Goal: Task Accomplishment & Management: Manage account settings

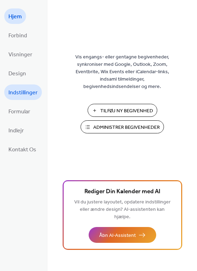
click at [19, 88] on span "Indstillinger" at bounding box center [22, 92] width 29 height 11
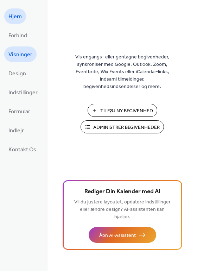
click at [16, 53] on span "Visninger" at bounding box center [20, 54] width 24 height 11
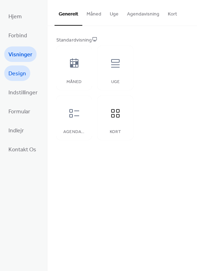
click at [16, 76] on span "Design" at bounding box center [17, 73] width 18 height 11
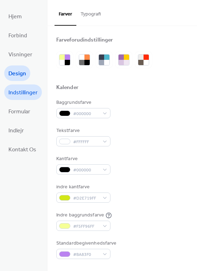
click at [20, 98] on span "Indstillinger" at bounding box center [22, 92] width 29 height 11
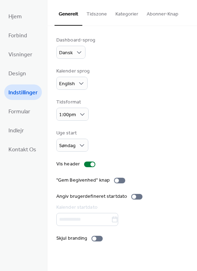
click at [129, 14] on button "Kategorier" at bounding box center [126, 12] width 31 height 25
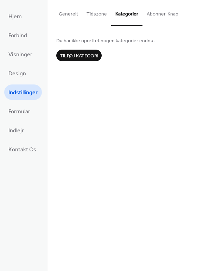
click at [151, 14] on button "Abonner-Knap" at bounding box center [163, 12] width 40 height 25
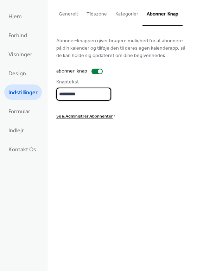
click at [87, 92] on input "*********" at bounding box center [83, 94] width 55 height 13
type input "*"
type input "**********"
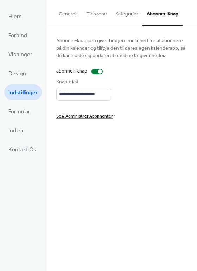
click at [130, 106] on div "**********" at bounding box center [122, 78] width 132 height 83
click at [15, 111] on span "Formular" at bounding box center [19, 111] width 22 height 11
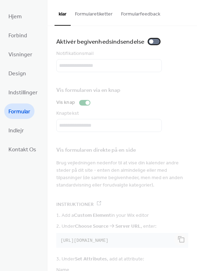
click at [155, 41] on div at bounding box center [154, 42] width 11 height 6
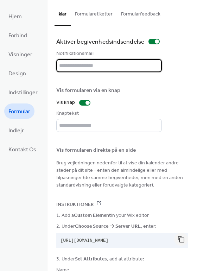
click at [94, 67] on input "text" at bounding box center [109, 65] width 106 height 13
type input "**********"
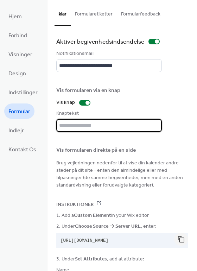
click at [81, 127] on input "text" at bounding box center [109, 125] width 106 height 13
click at [80, 124] on input "**********" at bounding box center [109, 125] width 106 height 13
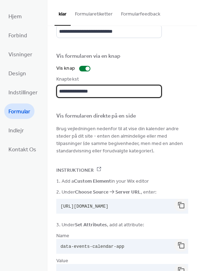
scroll to position [35, 0]
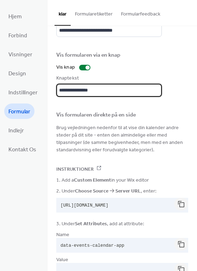
type input "**********"
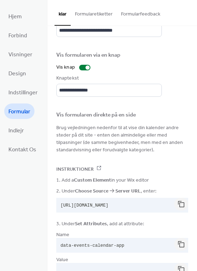
click at [140, 150] on span "Brug vejledningen nedenfor til at vise din kalender andre steder på dit site - …" at bounding box center [122, 139] width 132 height 30
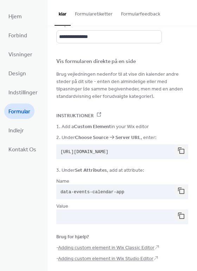
scroll to position [89, 0]
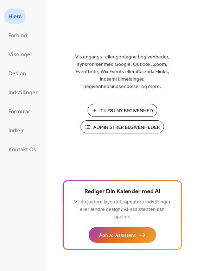
click at [128, 126] on span "Administrer Begivenheder" at bounding box center [126, 127] width 67 height 7
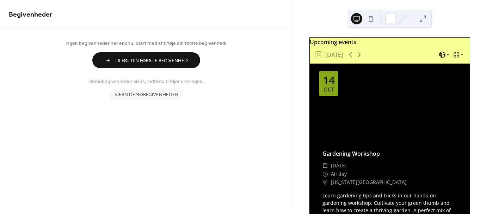
click at [160, 95] on span "Fjern demobegivenheder" at bounding box center [146, 94] width 63 height 7
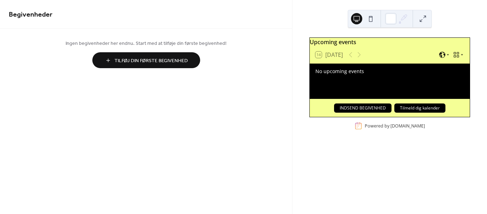
click at [362, 74] on div "No upcoming events" at bounding box center [389, 71] width 149 height 7
click at [180, 57] on span "Tilføj Din Første Begivenhed" at bounding box center [151, 60] width 73 height 7
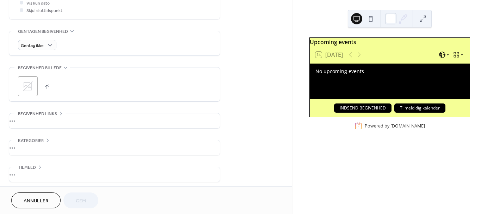
scroll to position [282, 0]
click at [48, 83] on button "button" at bounding box center [47, 86] width 10 height 10
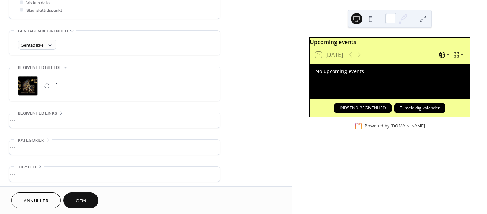
click at [367, 74] on div "No upcoming events" at bounding box center [389, 71] width 149 height 7
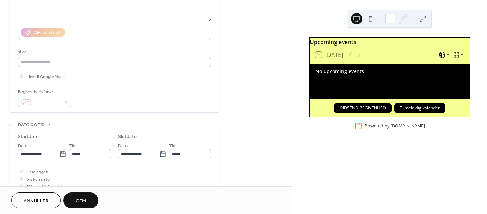
scroll to position [0, 0]
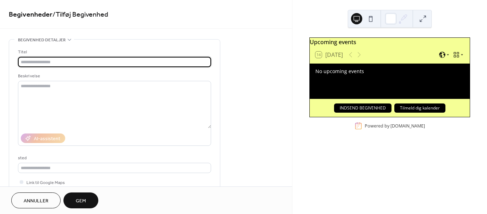
click at [43, 61] on input "text" at bounding box center [114, 62] width 193 height 10
paste input "**********"
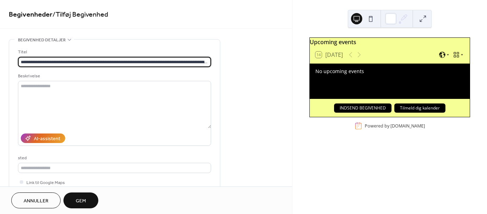
drag, startPoint x: 210, startPoint y: 62, endPoint x: 82, endPoint y: 56, distance: 128.0
click at [82, 57] on input "**********" at bounding box center [114, 62] width 193 height 10
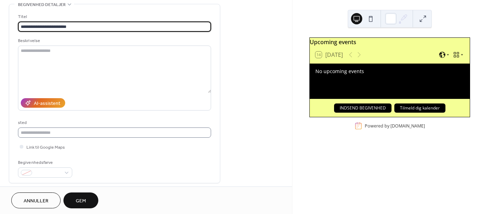
type input "**********"
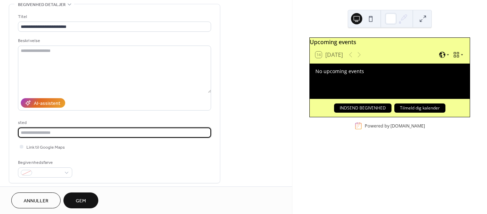
click at [54, 130] on input "text" at bounding box center [114, 132] width 193 height 10
paste input "**********"
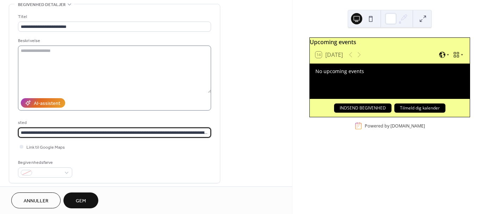
scroll to position [0, 56]
click at [138, 133] on input "**********" at bounding box center [114, 132] width 193 height 10
type input "**********"
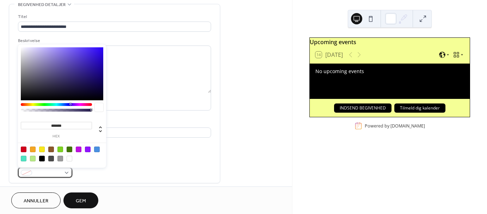
scroll to position [0, 0]
click at [65, 171] on div at bounding box center [45, 172] width 54 height 10
click at [43, 145] on div at bounding box center [61, 153] width 89 height 22
click at [44, 148] on div at bounding box center [42, 149] width 6 height 6
type input "*******"
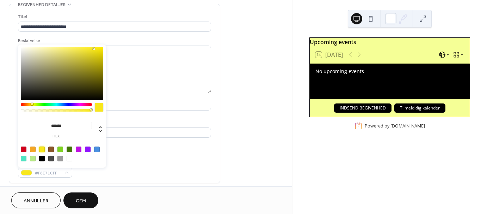
click at [40, 148] on div at bounding box center [42, 149] width 6 height 6
click at [175, 163] on div "Begivenhedsfarve #F8E71CFF" at bounding box center [114, 168] width 193 height 19
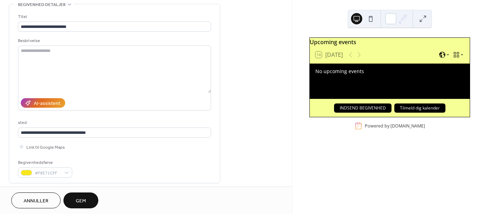
scroll to position [141, 0]
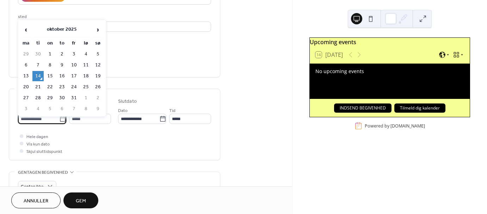
click at [39, 117] on input "**********" at bounding box center [38, 118] width 41 height 10
click at [75, 72] on td "17" at bounding box center [73, 76] width 11 height 10
type input "**********"
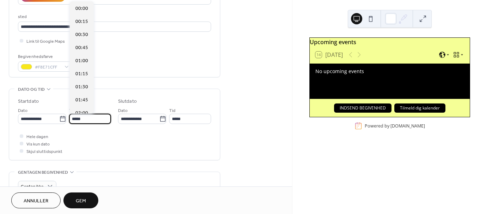
click at [88, 118] on input "*****" at bounding box center [90, 118] width 42 height 10
click at [81, 59] on span "13:00" at bounding box center [81, 60] width 13 height 7
type input "*****"
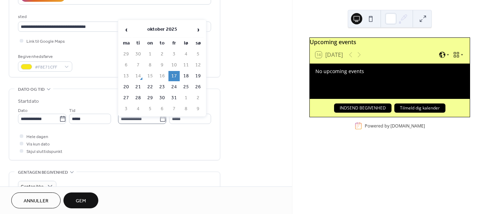
click at [163, 120] on icon at bounding box center [162, 118] width 7 height 7
click at [159, 120] on input "**********" at bounding box center [138, 118] width 41 height 10
click at [185, 72] on td "18" at bounding box center [185, 76] width 11 height 10
type input "**********"
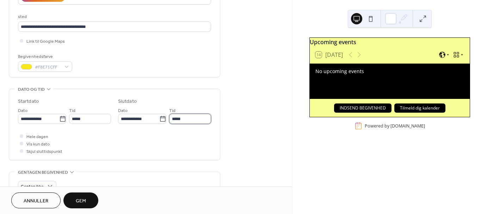
click at [179, 117] on input "*****" at bounding box center [190, 118] width 42 height 10
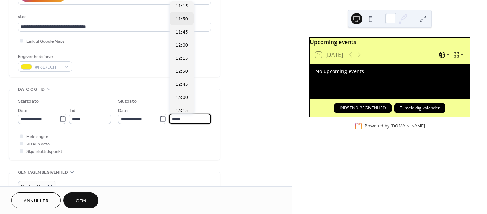
scroll to position [483, 0]
click at [180, 95] on span "11:00" at bounding box center [181, 98] width 13 height 7
type input "*****"
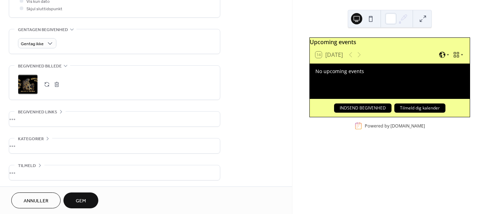
scroll to position [284, 0]
click at [60, 117] on div "•••" at bounding box center [114, 118] width 211 height 15
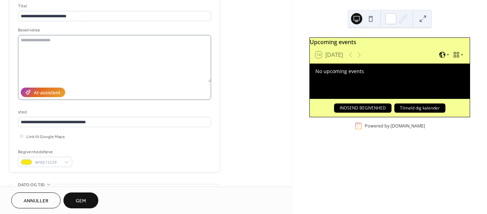
scroll to position [37, 0]
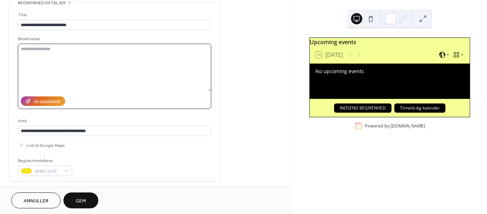
click at [25, 56] on textarea at bounding box center [114, 67] width 193 height 47
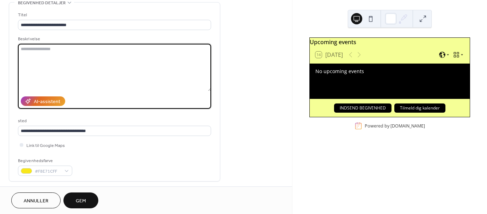
paste textarea "**********"
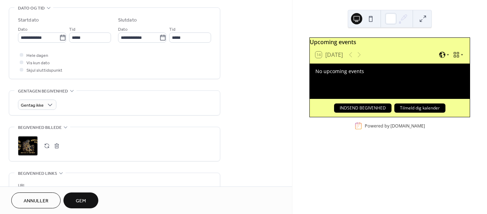
scroll to position [284, 0]
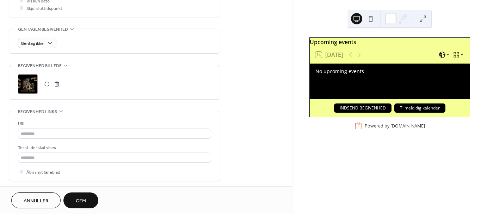
type textarea "**********"
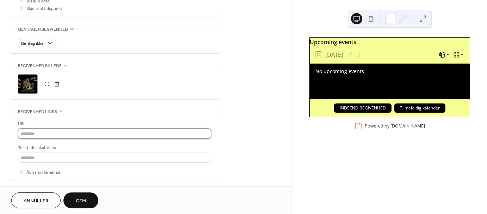
click at [35, 132] on input "text" at bounding box center [114, 133] width 193 height 10
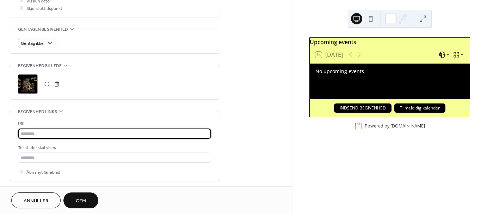
paste input "**********"
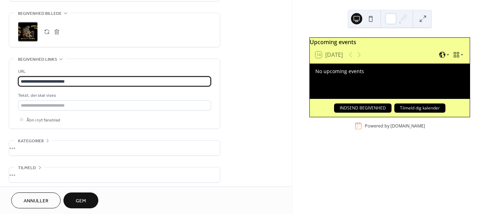
scroll to position [338, 0]
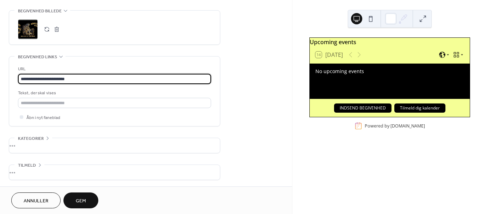
type input "**********"
click at [41, 144] on div "•••" at bounding box center [114, 145] width 211 height 15
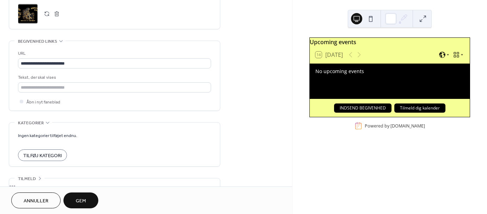
scroll to position [367, 0]
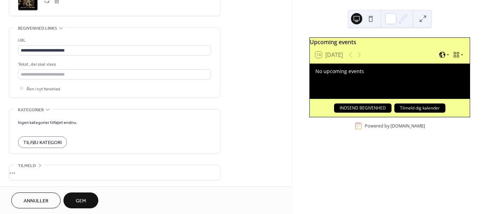
click at [75, 165] on div "•••" at bounding box center [114, 172] width 211 height 15
click at [63, 175] on div at bounding box center [60, 178] width 11 height 6
click at [83, 200] on span "Gem" at bounding box center [81, 200] width 10 height 7
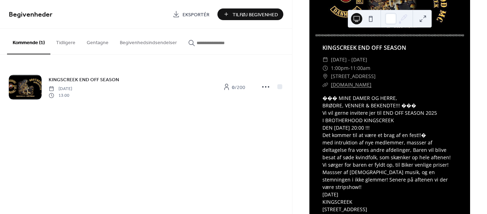
scroll to position [195, 0]
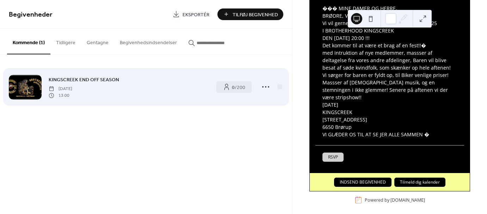
click at [93, 73] on div "KINGSCREEK END OFF SEASON fredag, oktober 17, 2025 13:00 0 / 200" at bounding box center [146, 86] width 274 height 43
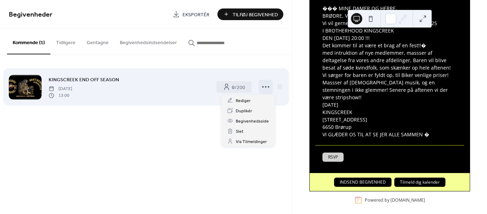
click at [262, 87] on icon at bounding box center [265, 86] width 11 height 11
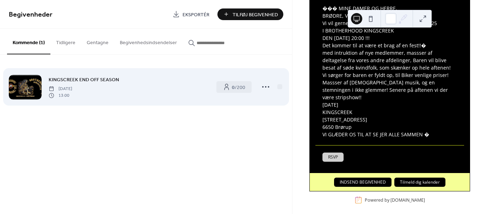
click at [107, 82] on span "KINGSCREEK END OFF SEASON" at bounding box center [84, 79] width 70 height 7
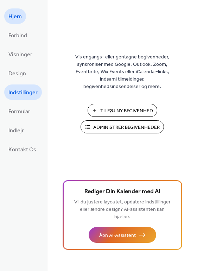
click at [16, 88] on span "Indstillinger" at bounding box center [22, 92] width 29 height 11
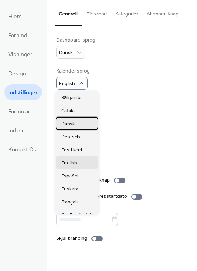
click at [72, 124] on span "Dansk" at bounding box center [68, 124] width 14 height 7
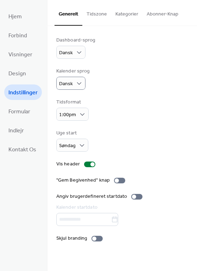
click at [103, 17] on button "Tidszone" at bounding box center [96, 12] width 29 height 25
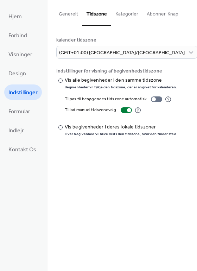
click at [135, 14] on button "Kategorier" at bounding box center [126, 12] width 31 height 25
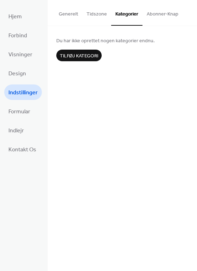
click at [160, 12] on button "Abonner-Knap" at bounding box center [163, 12] width 40 height 25
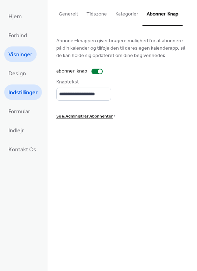
click at [19, 50] on span "Visninger" at bounding box center [20, 54] width 24 height 11
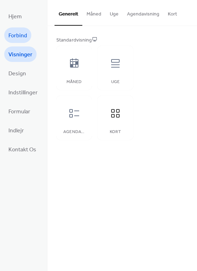
click at [17, 39] on span "Forbind" at bounding box center [17, 35] width 19 height 11
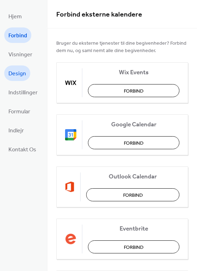
click at [16, 70] on span "Design" at bounding box center [17, 73] width 18 height 11
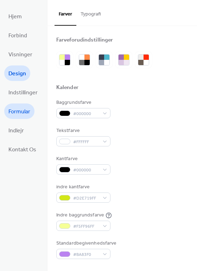
click at [14, 110] on span "Formular" at bounding box center [19, 111] width 22 height 11
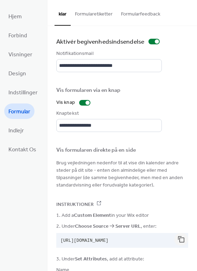
click at [100, 12] on button "Formularetiketter" at bounding box center [94, 12] width 46 height 25
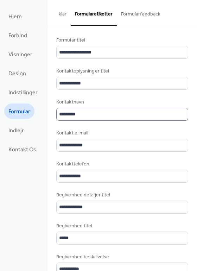
scroll to position [1, 0]
click at [141, 13] on button "Formularfeedback" at bounding box center [141, 12] width 48 height 25
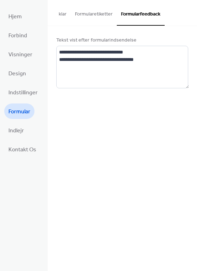
click at [82, 13] on button "Formularetiketter" at bounding box center [94, 12] width 46 height 25
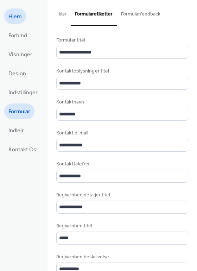
click at [16, 13] on span "Hjem" at bounding box center [14, 16] width 13 height 11
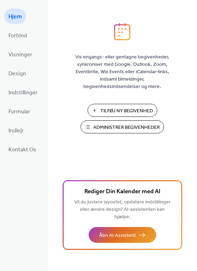
click at [22, 63] on ul "Hjem Forbind Visninger Design Indstillinger Formular Indlejr Kontakt Os" at bounding box center [23, 82] width 38 height 149
click at [21, 53] on span "Visninger" at bounding box center [20, 54] width 24 height 11
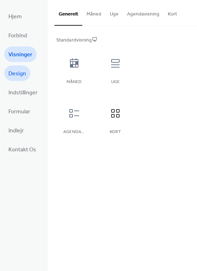
click at [17, 76] on span "Design" at bounding box center [17, 73] width 18 height 11
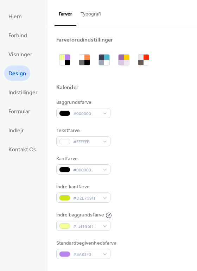
click at [101, 17] on button "Typografi" at bounding box center [90, 12] width 29 height 25
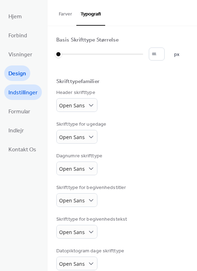
click at [19, 92] on span "Indstillinger" at bounding box center [22, 92] width 29 height 11
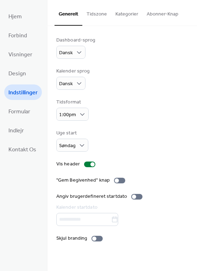
click at [130, 15] on button "Kategorier" at bounding box center [126, 12] width 31 height 25
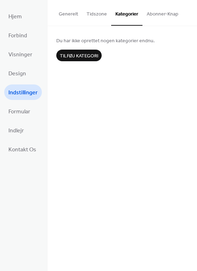
click at [20, 98] on span "Indstillinger" at bounding box center [22, 92] width 29 height 11
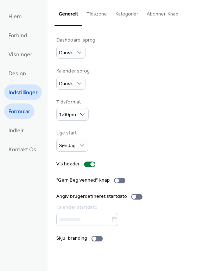
click at [15, 110] on span "Formular" at bounding box center [19, 111] width 22 height 11
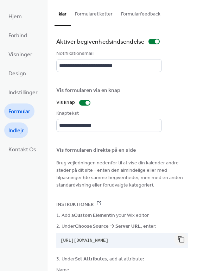
click at [20, 134] on span "Indlejr" at bounding box center [16, 130] width 16 height 11
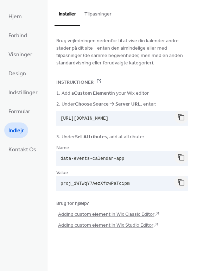
click at [100, 14] on button "Tilpasninger" at bounding box center [98, 12] width 36 height 25
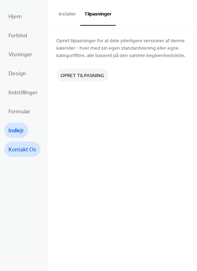
click at [15, 145] on span "Kontakt Os" at bounding box center [22, 149] width 28 height 11
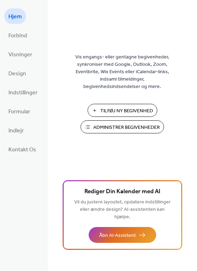
click at [121, 129] on span "Administrer Begivenheder" at bounding box center [126, 127] width 67 height 7
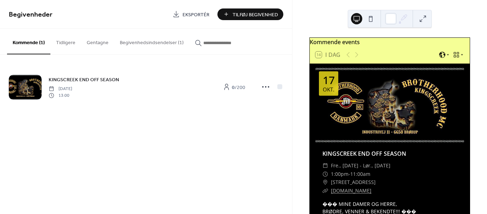
click at [146, 42] on button "Begivenhedsindsendelser (1)" at bounding box center [151, 41] width 75 height 25
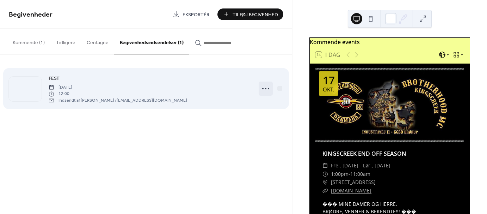
click at [269, 87] on icon at bounding box center [265, 88] width 11 height 11
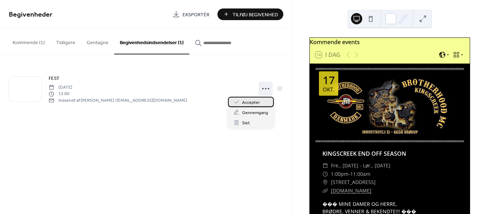
click at [247, 101] on span "Accepter" at bounding box center [251, 102] width 18 height 7
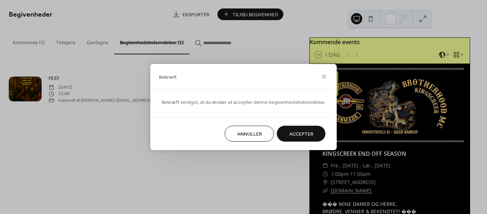
click at [299, 133] on span "Accepter" at bounding box center [301, 133] width 24 height 7
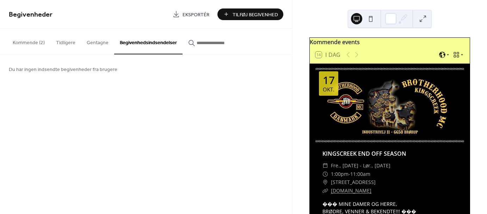
click at [25, 41] on button "Kommende (2)" at bounding box center [28, 41] width 43 height 25
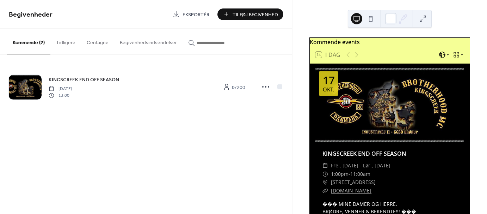
click at [25, 41] on button "Kommende (2)" at bounding box center [28, 42] width 43 height 26
click at [69, 39] on button "Tidligere" at bounding box center [65, 41] width 31 height 25
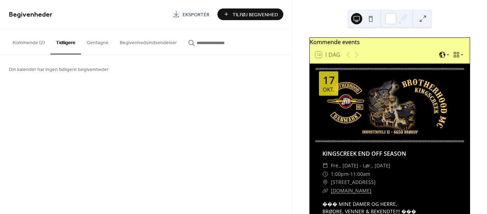
click at [373, 17] on button at bounding box center [370, 18] width 11 height 11
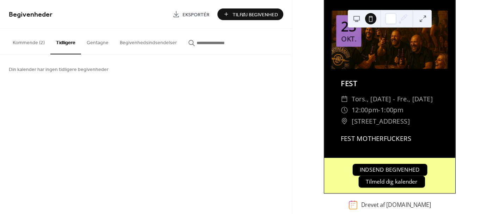
scroll to position [576, 0]
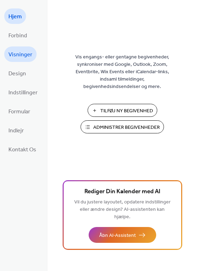
click at [23, 55] on span "Visninger" at bounding box center [20, 54] width 24 height 11
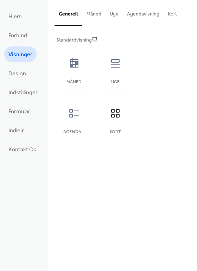
click at [35, 38] on ul "Hjem Forbind Visninger Design Indstillinger Formular Indlejr Kontakt Os" at bounding box center [23, 82] width 38 height 149
click at [29, 36] on link "Forbind" at bounding box center [17, 35] width 27 height 16
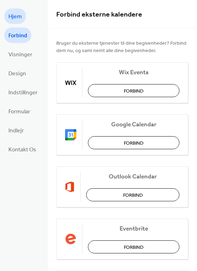
click at [4, 16] on link "Hjem" at bounding box center [15, 16] width 22 height 16
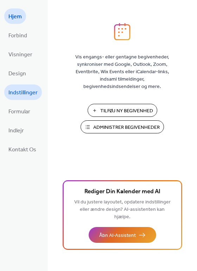
click at [34, 91] on span "Indstillinger" at bounding box center [22, 92] width 29 height 11
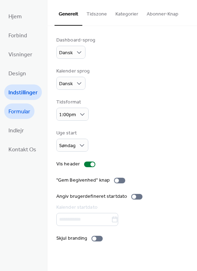
click at [23, 111] on span "Formular" at bounding box center [19, 111] width 22 height 11
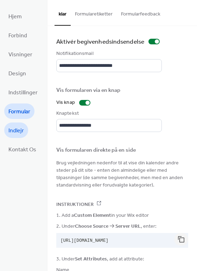
click at [23, 132] on span "Indlejr" at bounding box center [16, 130] width 16 height 11
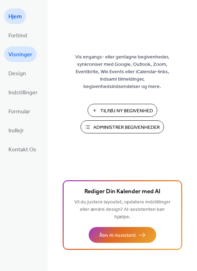
click at [24, 57] on span "Visninger" at bounding box center [20, 54] width 24 height 11
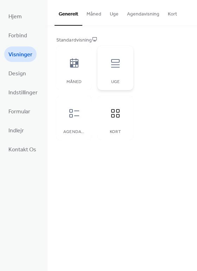
click at [126, 53] on div "Uge" at bounding box center [116, 68] width 36 height 44
click at [110, 64] on icon at bounding box center [115, 63] width 11 height 11
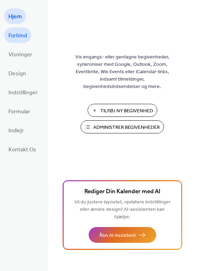
click at [25, 35] on span "Forbind" at bounding box center [17, 35] width 19 height 11
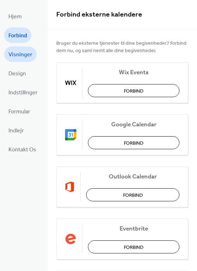
click at [19, 62] on link "Visninger" at bounding box center [20, 55] width 32 height 16
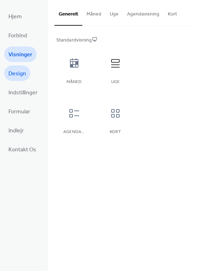
click at [12, 72] on span "Design" at bounding box center [17, 73] width 18 height 11
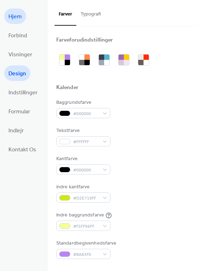
click at [14, 14] on span "Hjem" at bounding box center [14, 16] width 13 height 11
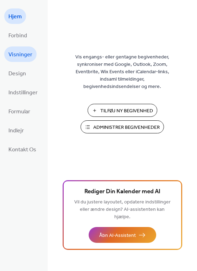
click at [22, 53] on span "Visninger" at bounding box center [20, 54] width 24 height 11
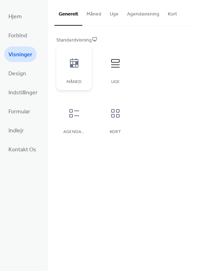
click at [76, 67] on icon at bounding box center [74, 62] width 8 height 9
click at [89, 15] on button "Måned" at bounding box center [93, 12] width 23 height 25
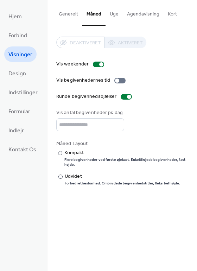
click at [65, 14] on button "Generelt" at bounding box center [69, 12] width 28 height 25
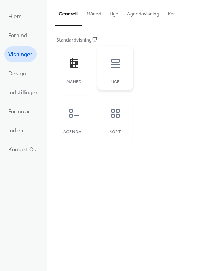
click at [112, 61] on icon at bounding box center [115, 63] width 11 height 11
click at [117, 111] on icon at bounding box center [115, 113] width 11 height 11
click at [27, 69] on link "Design" at bounding box center [17, 74] width 26 height 16
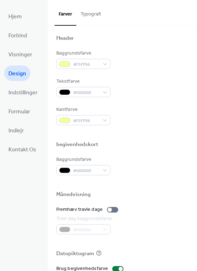
scroll to position [231, 0]
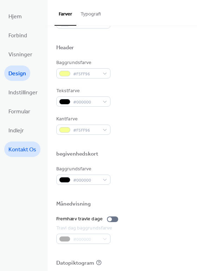
click at [19, 142] on link "Kontakt Os" at bounding box center [22, 150] width 36 height 16
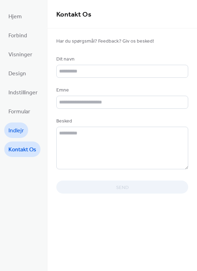
click at [16, 128] on span "Indlejr" at bounding box center [16, 130] width 16 height 11
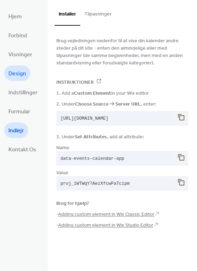
click at [28, 74] on link "Design" at bounding box center [17, 74] width 26 height 16
